Goal: Task Accomplishment & Management: Manage account settings

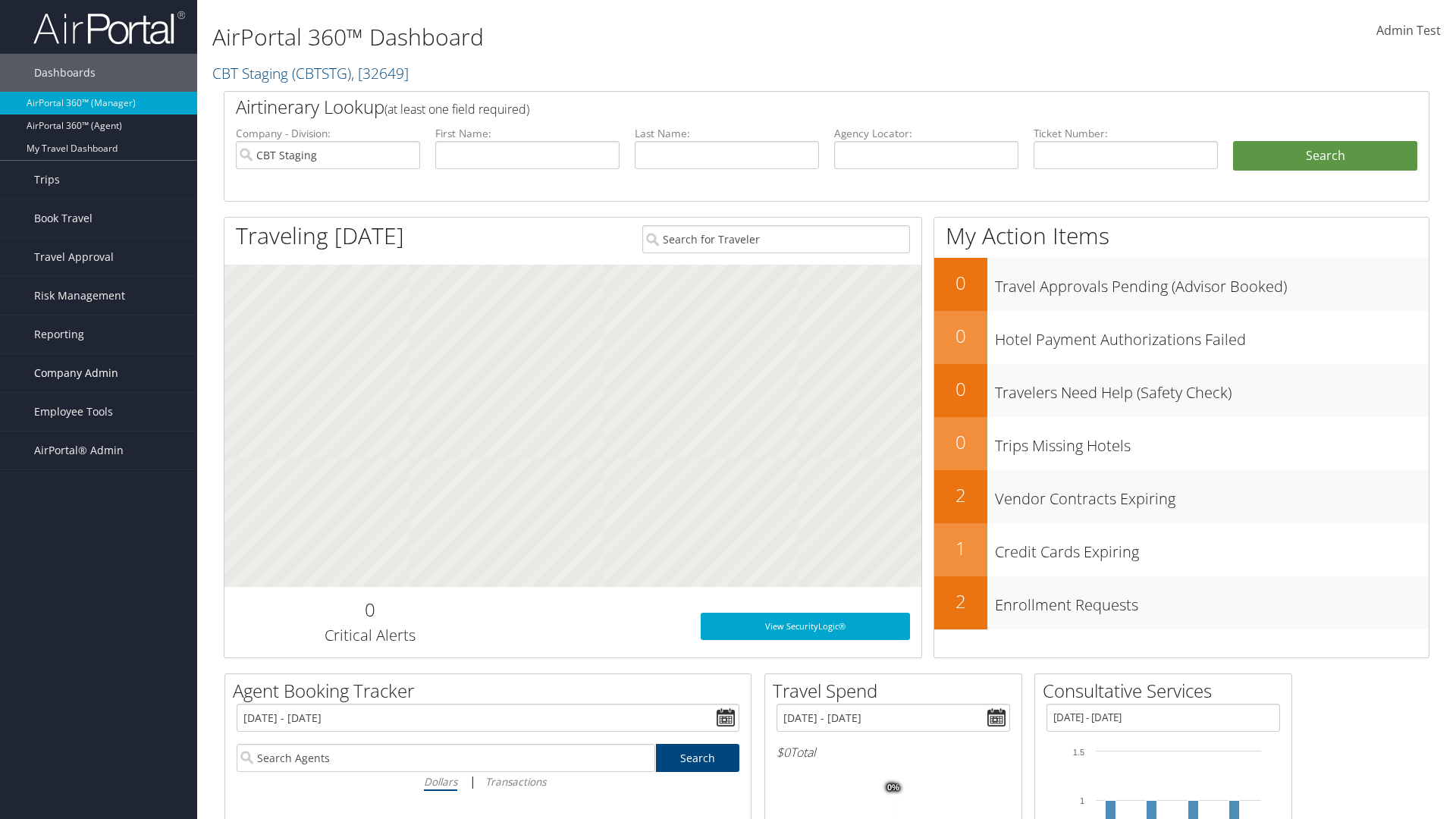
click at [99, 373] on span "Company Admin" at bounding box center [76, 373] width 84 height 38
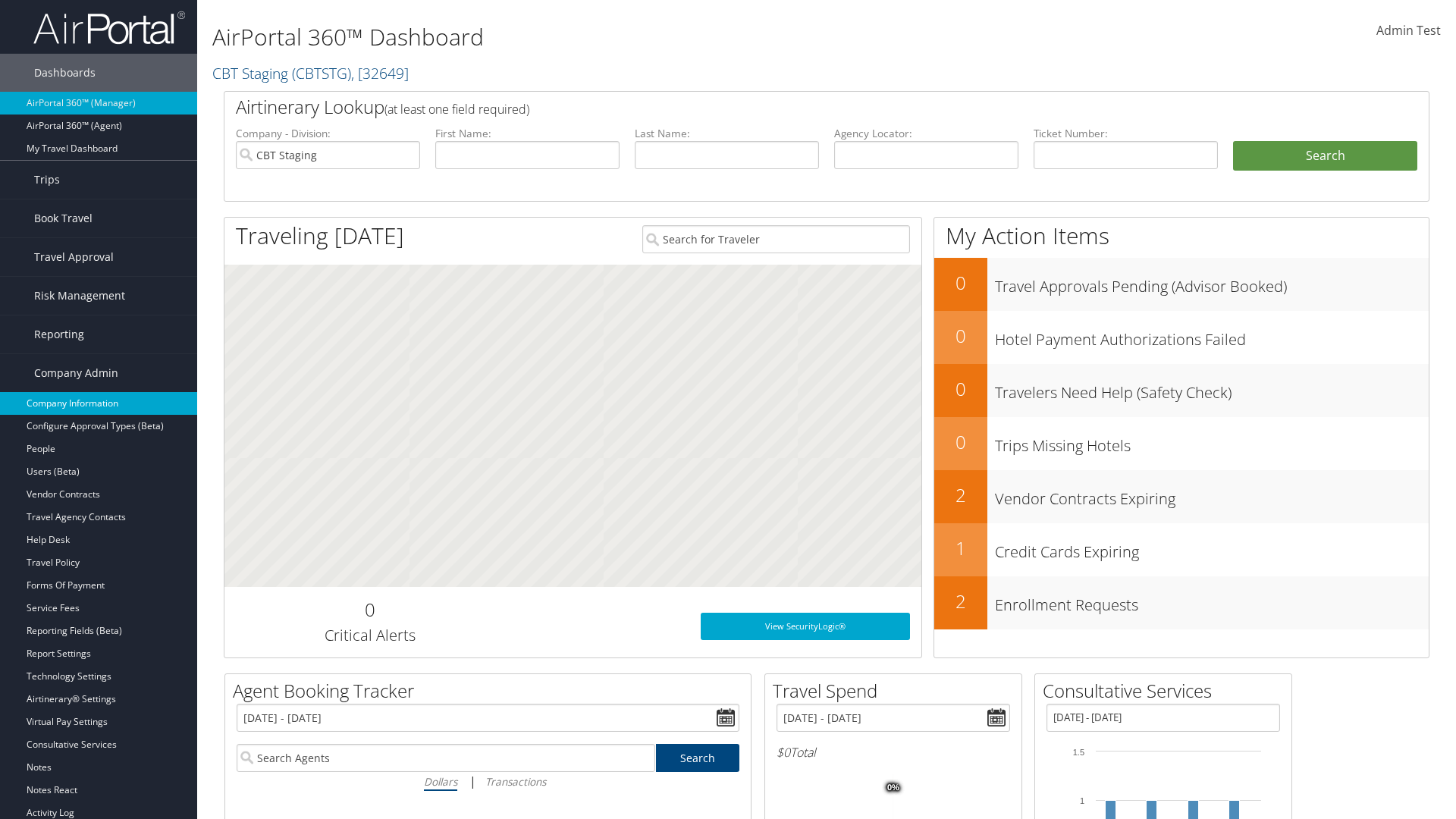
click at [99, 404] on link "Company Information" at bounding box center [98, 403] width 197 height 23
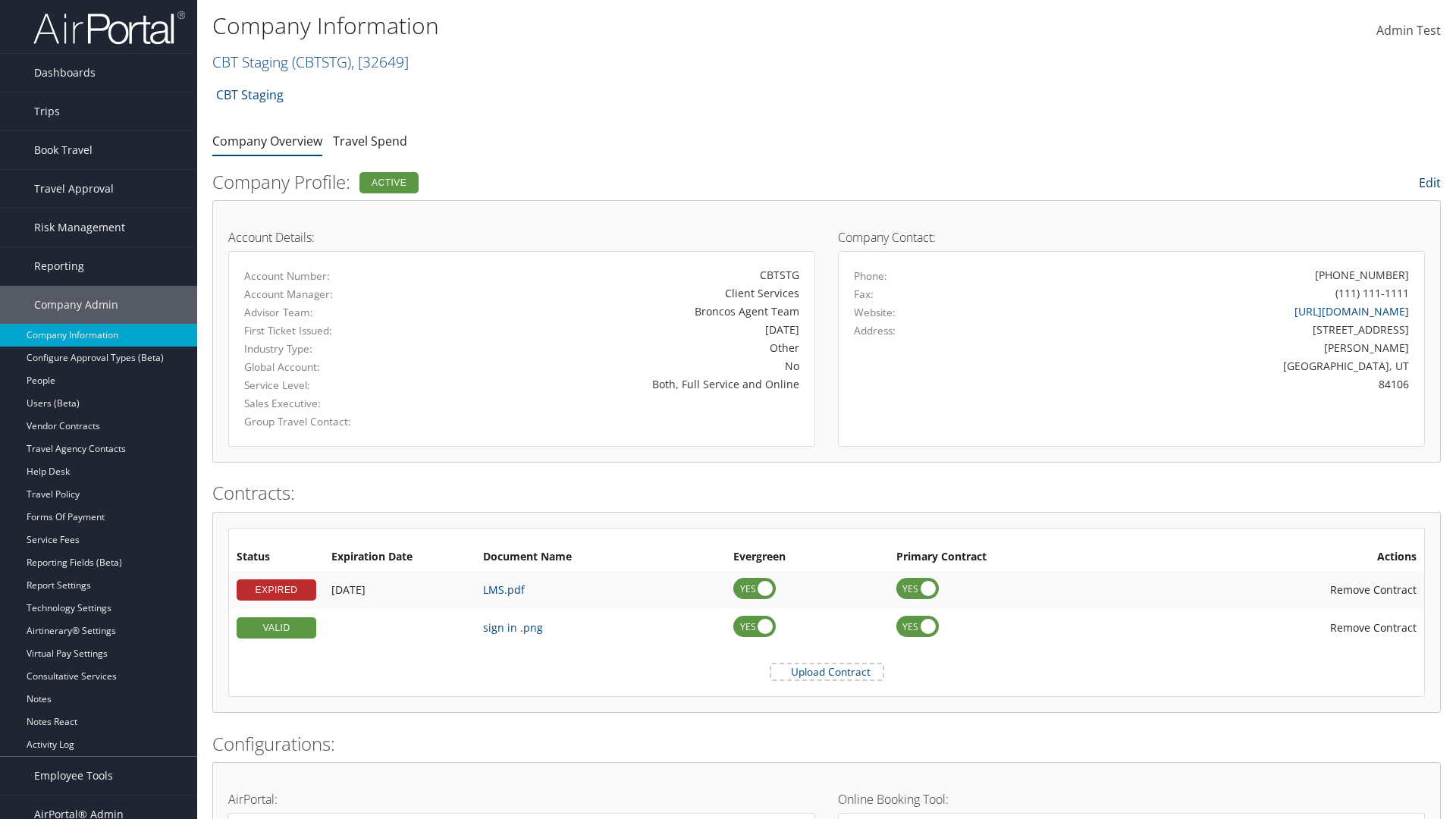
click at [1428, 183] on link "Edit" at bounding box center [1430, 182] width 22 height 16
select select
